Goal: Task Accomplishment & Management: Use online tool/utility

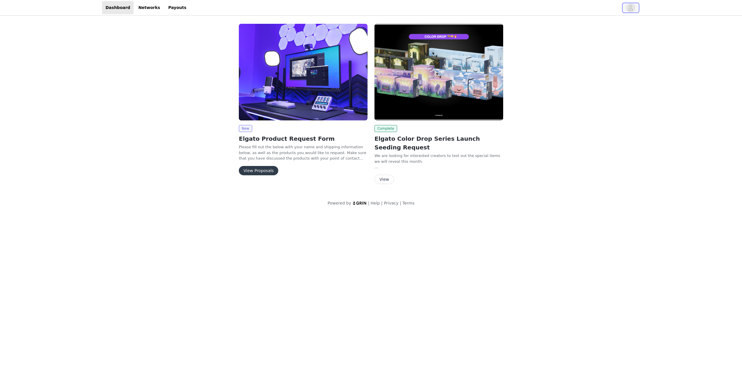
click at [628, 8] on icon "avatar" at bounding box center [631, 7] width 6 height 9
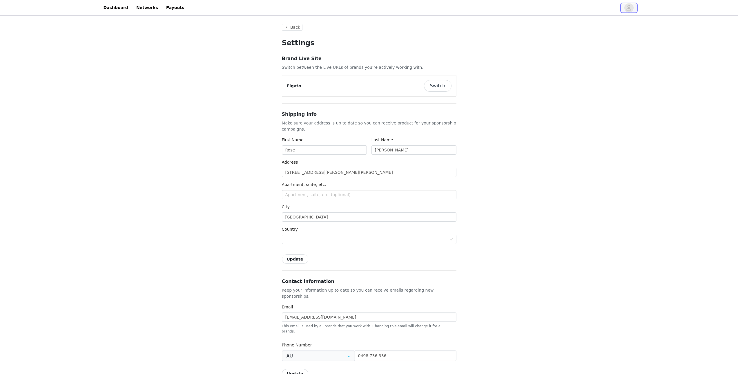
type input "+61 (Australia)"
click at [444, 85] on button "Switch" at bounding box center [438, 86] width 28 height 12
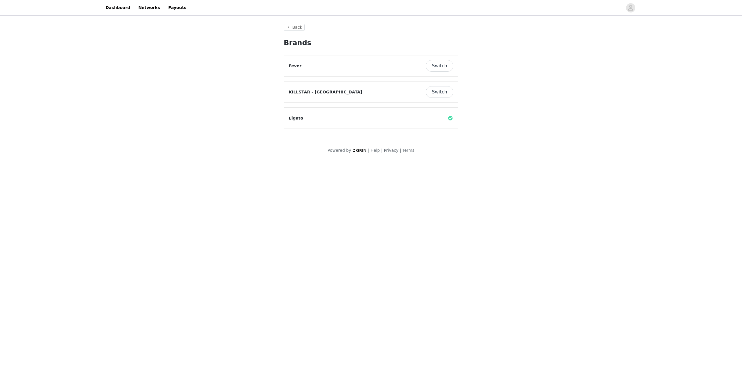
click at [439, 89] on button "Switch" at bounding box center [440, 92] width 28 height 12
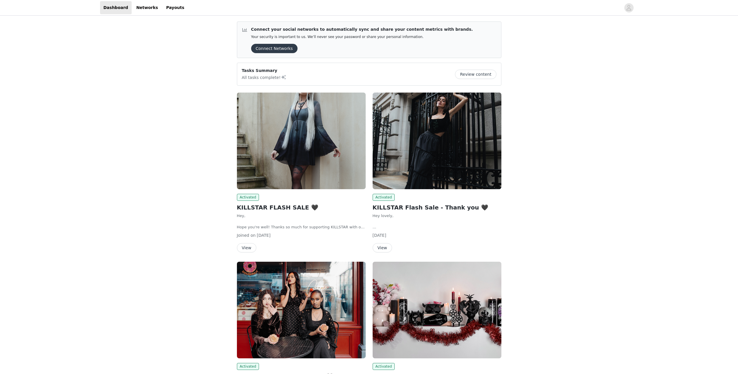
click at [249, 248] on button "View" at bounding box center [246, 247] width 19 height 9
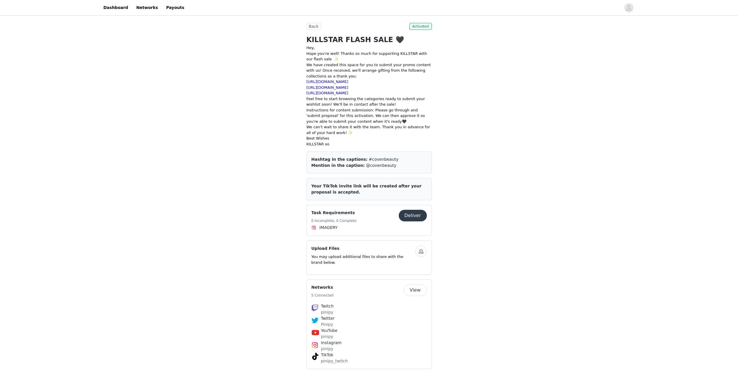
scroll to position [226, 0]
click at [675, 115] on div "Save Proposal as PDF Back Activated KILLSTAR FLASH SALE 🖤 Hey, Hope you're well…" at bounding box center [369, 85] width 738 height 588
click at [410, 215] on button "Deliver" at bounding box center [413, 214] width 28 height 12
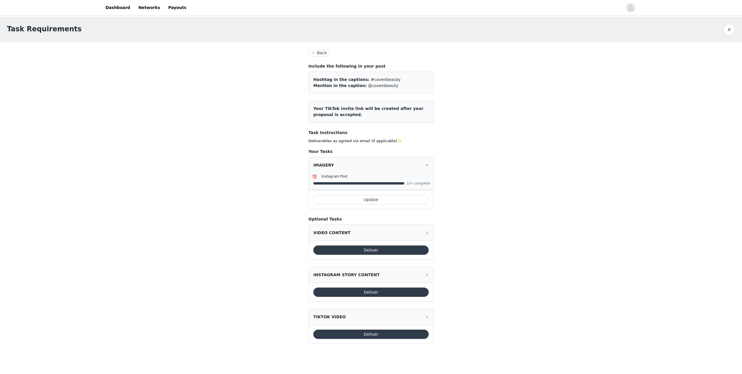
click at [315, 52] on button "Back" at bounding box center [319, 52] width 21 height 7
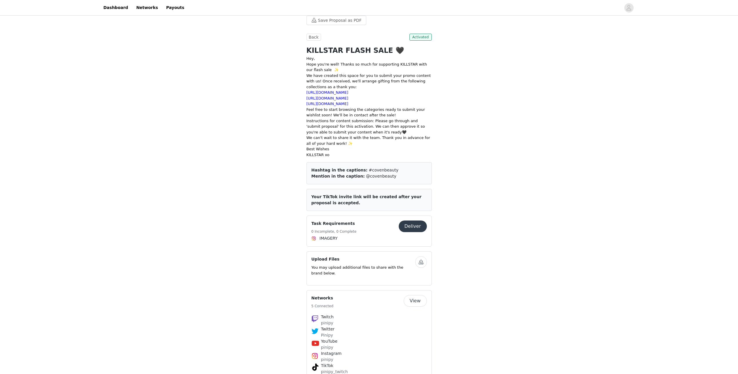
scroll to position [226, 0]
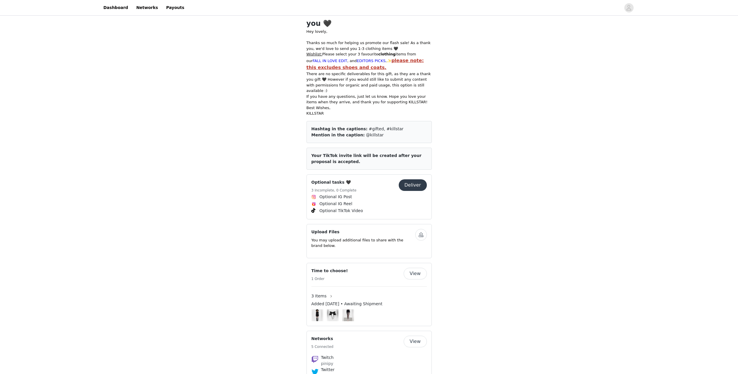
scroll to position [261, 0]
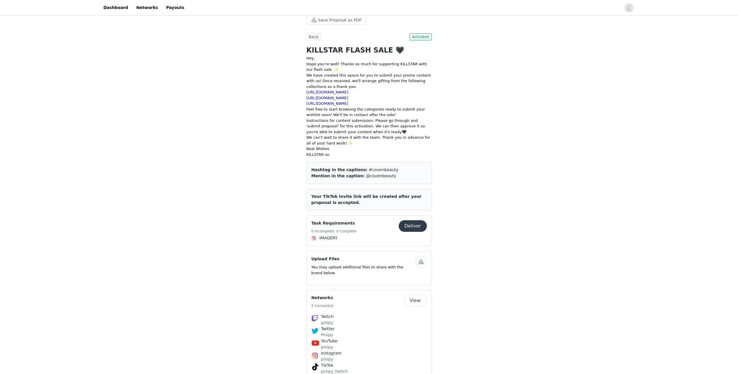
scroll to position [226, 0]
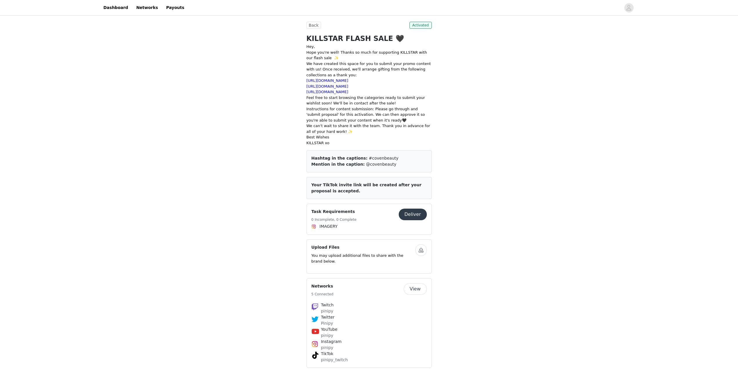
click at [326, 227] on span "IMAGERY" at bounding box center [329, 226] width 18 height 6
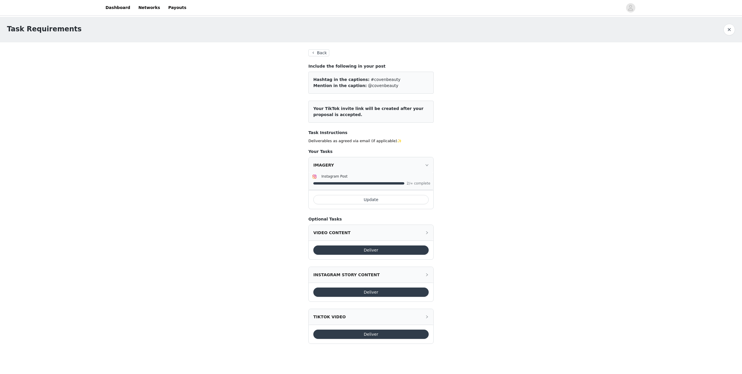
click at [431, 166] on div "IMAGERY" at bounding box center [371, 165] width 125 height 16
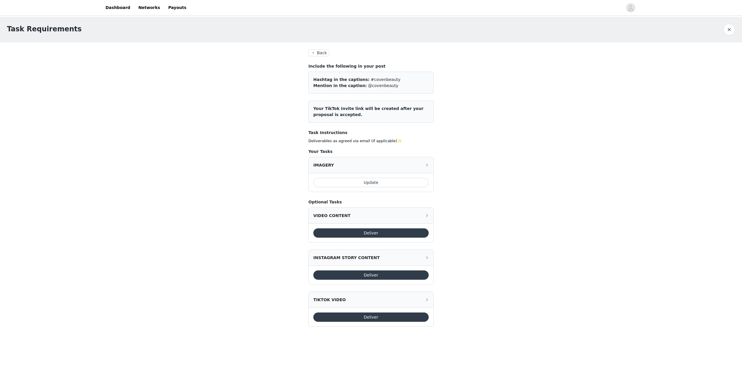
click at [431, 166] on div "IMAGERY" at bounding box center [371, 165] width 125 height 16
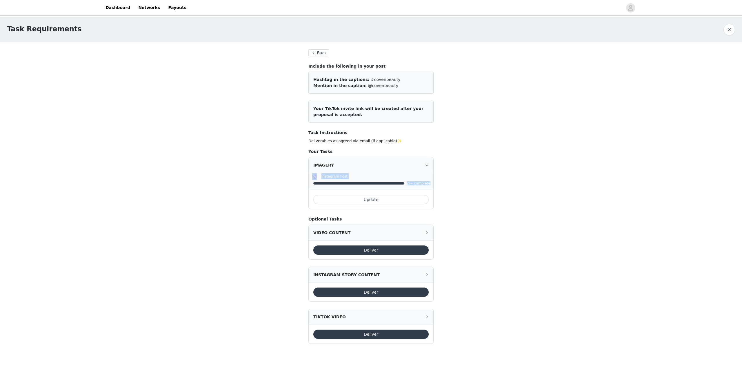
click at [374, 195] on button "Update" at bounding box center [370, 199] width 115 height 9
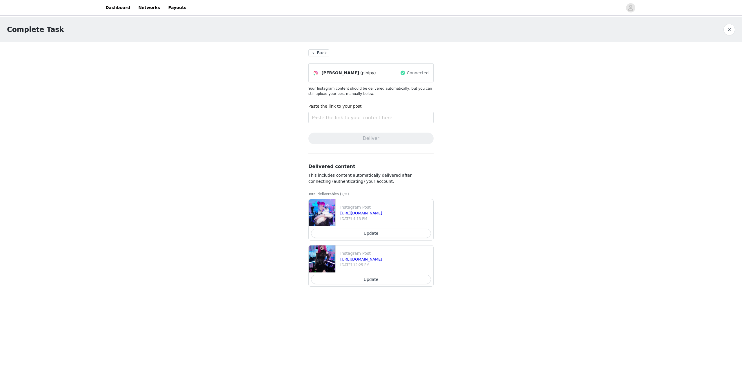
click at [484, 128] on div "Complete Task Back Rose Gibbs (pinipy) Connected Your Instagram content should …" at bounding box center [371, 157] width 742 height 281
